Goal: Task Accomplishment & Management: Use online tool/utility

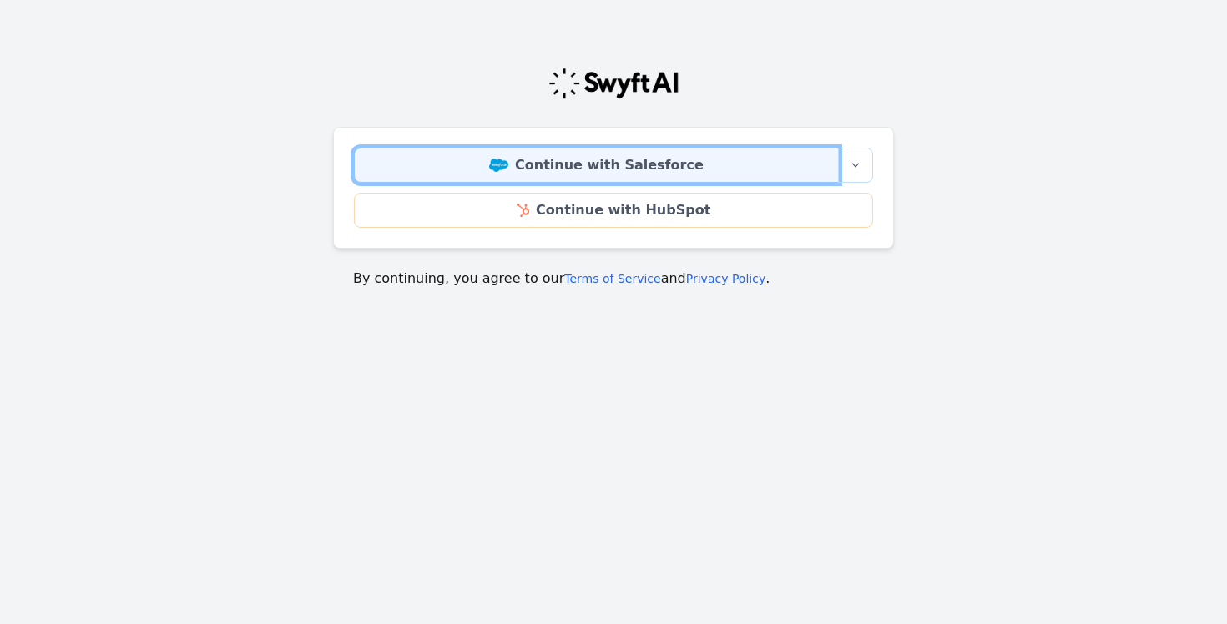
click at [635, 173] on link "Continue with Salesforce" at bounding box center [596, 165] width 485 height 35
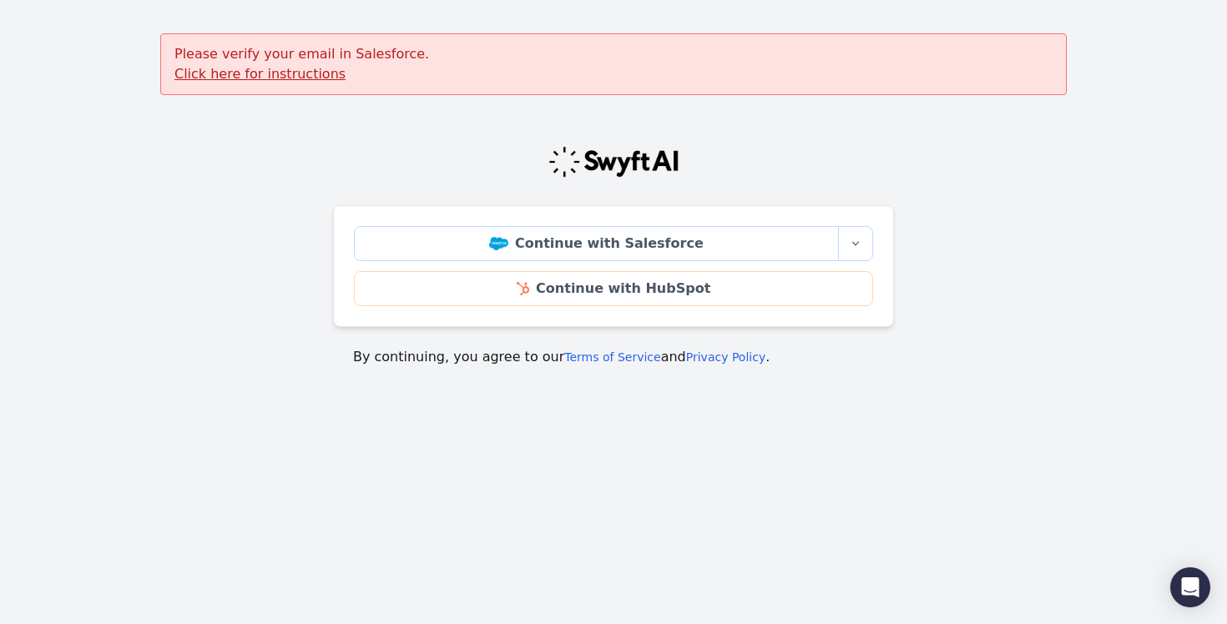
click at [313, 79] on u "Click here for instructions" at bounding box center [259, 74] width 171 height 16
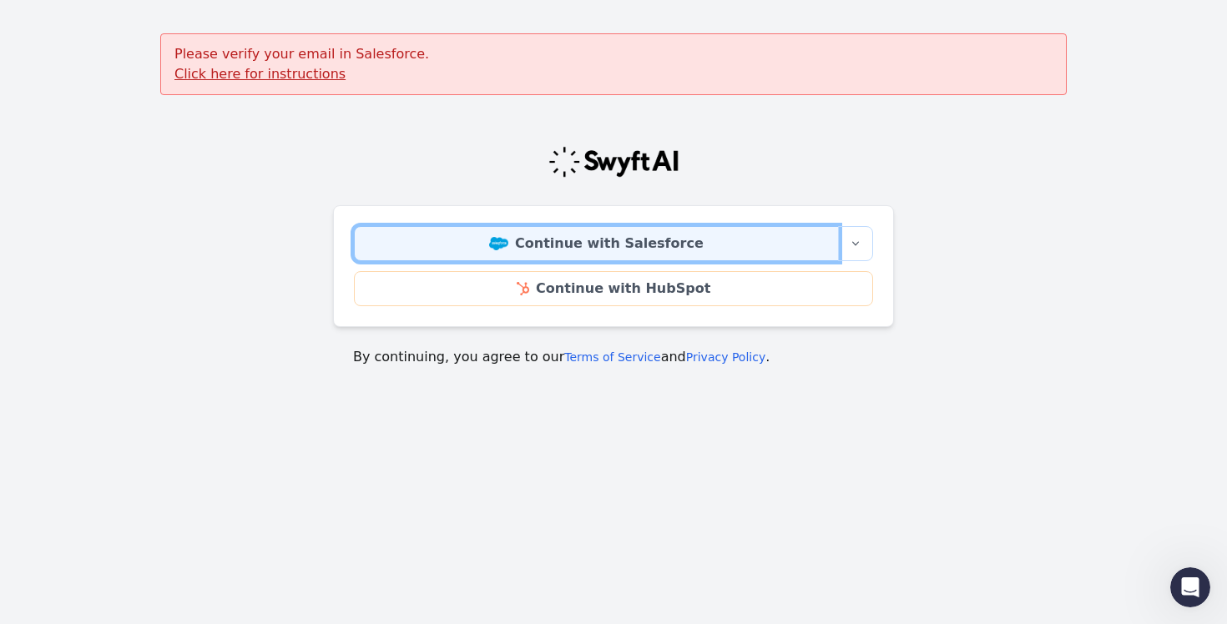
click at [585, 240] on link "Continue with Salesforce" at bounding box center [596, 243] width 485 height 35
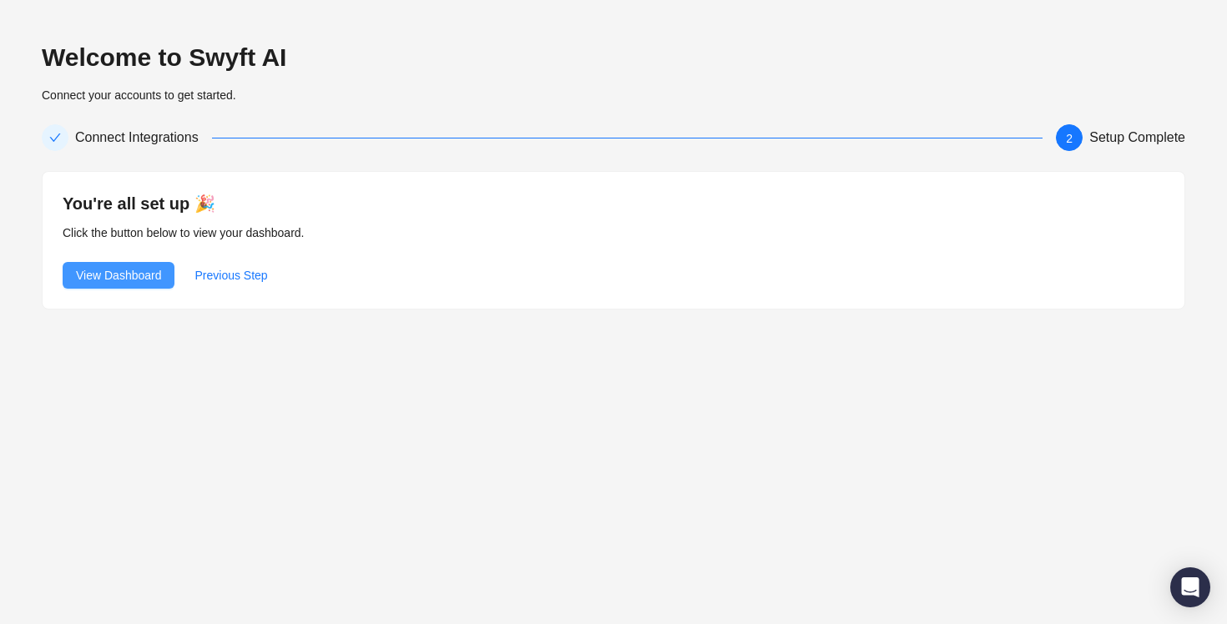
click at [131, 282] on span "View Dashboard" at bounding box center [118, 275] width 85 height 18
